Goal: Check status: Check status

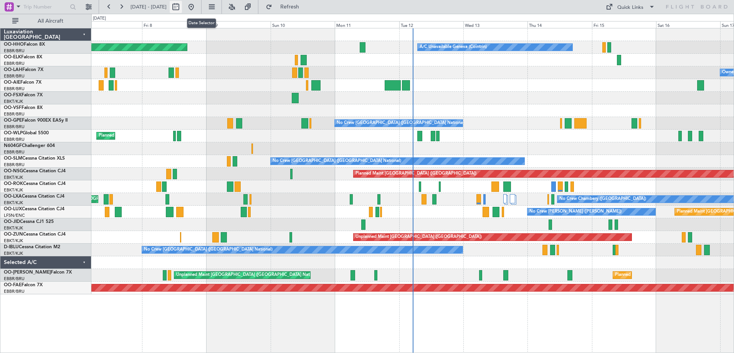
click at [182, 5] on button at bounding box center [176, 7] width 12 height 12
select select "8"
select select "2025"
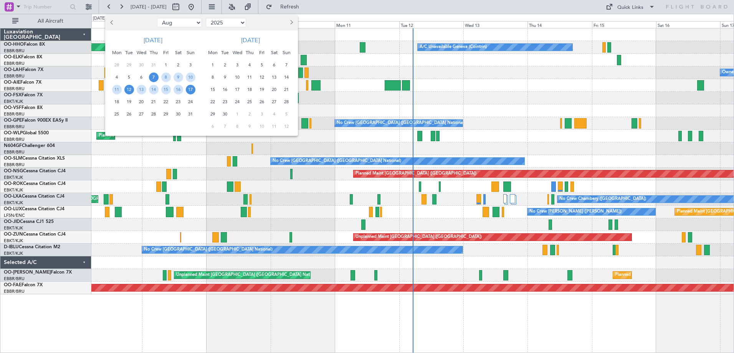
click at [131, 89] on span "12" at bounding box center [129, 90] width 10 height 10
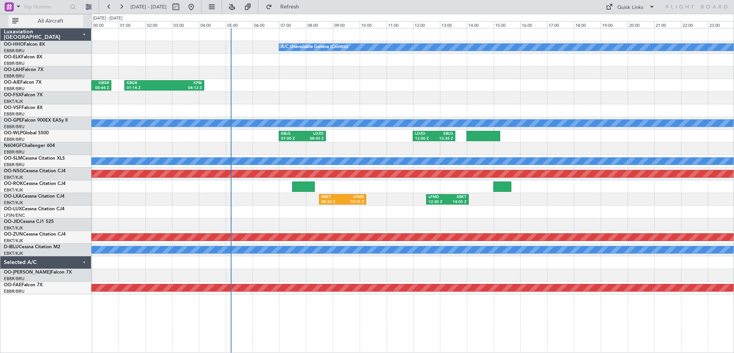
click at [63, 21] on span "All Aircraft" at bounding box center [50, 20] width 61 height 5
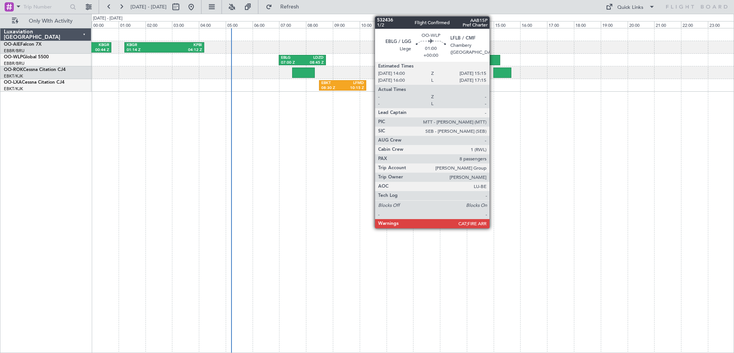
click at [493, 56] on div at bounding box center [483, 60] width 34 height 10
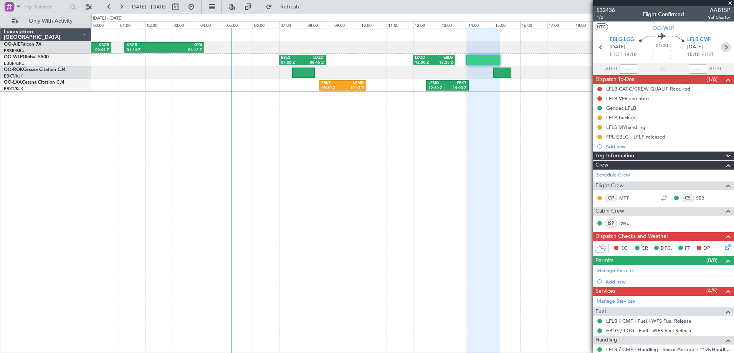
click at [723, 46] on icon at bounding box center [726, 47] width 10 height 10
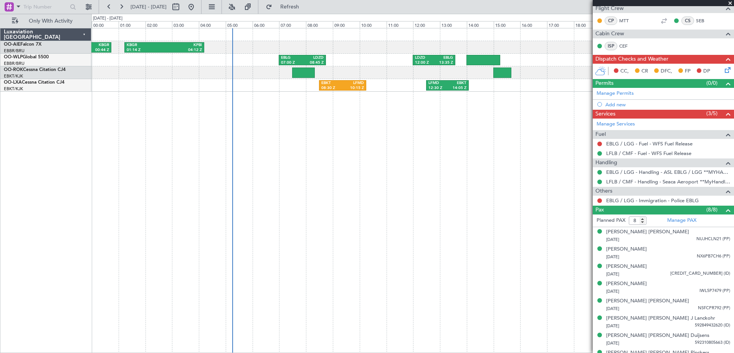
scroll to position [160, 0]
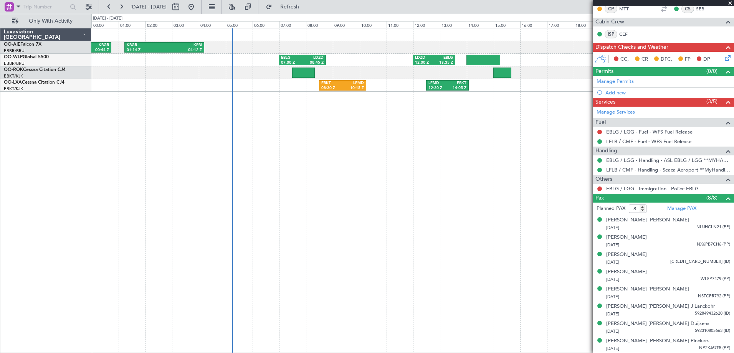
click at [733, 4] on span at bounding box center [730, 3] width 8 height 7
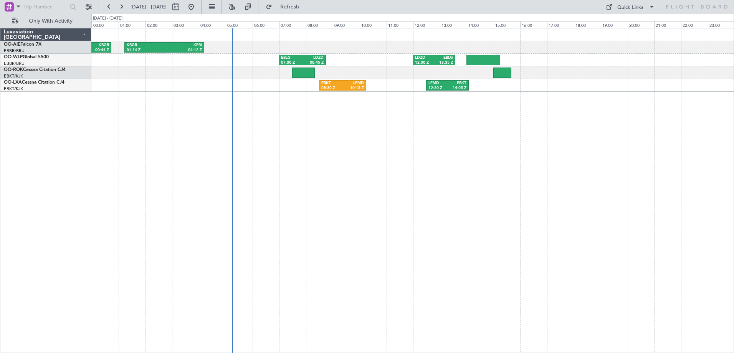
type input "0"
click at [123, 5] on button at bounding box center [121, 7] width 12 height 12
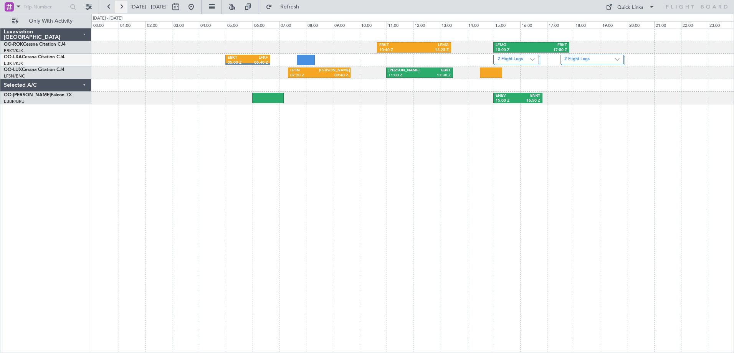
click at [123, 5] on button at bounding box center [121, 7] width 12 height 12
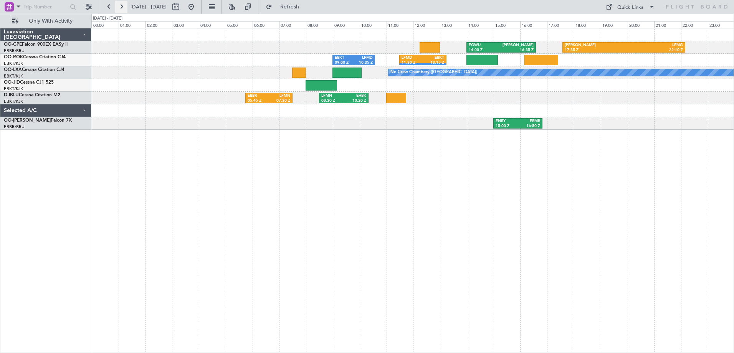
click at [121, 6] on button at bounding box center [121, 7] width 12 height 12
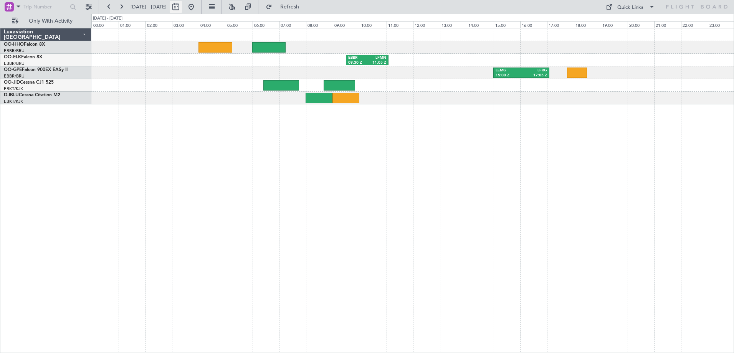
click at [182, 3] on button at bounding box center [176, 7] width 12 height 12
select select "8"
select select "2025"
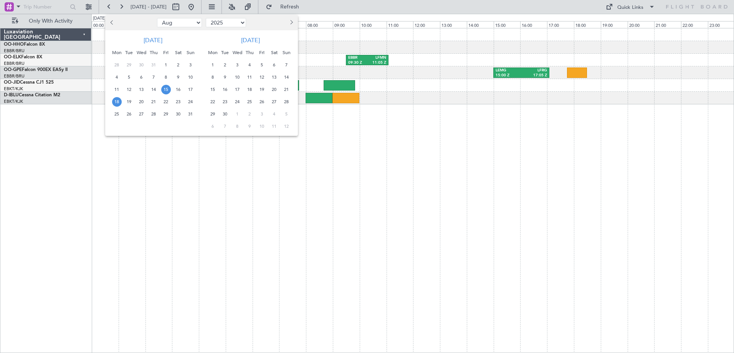
click at [119, 101] on span "18" at bounding box center [117, 102] width 10 height 10
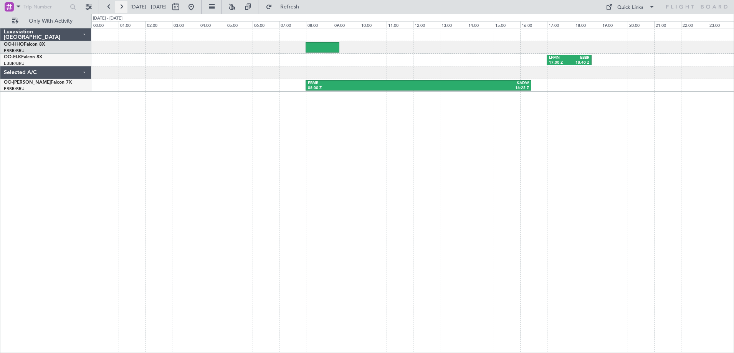
click at [124, 3] on button at bounding box center [121, 7] width 12 height 12
